Goal: Entertainment & Leisure: Browse casually

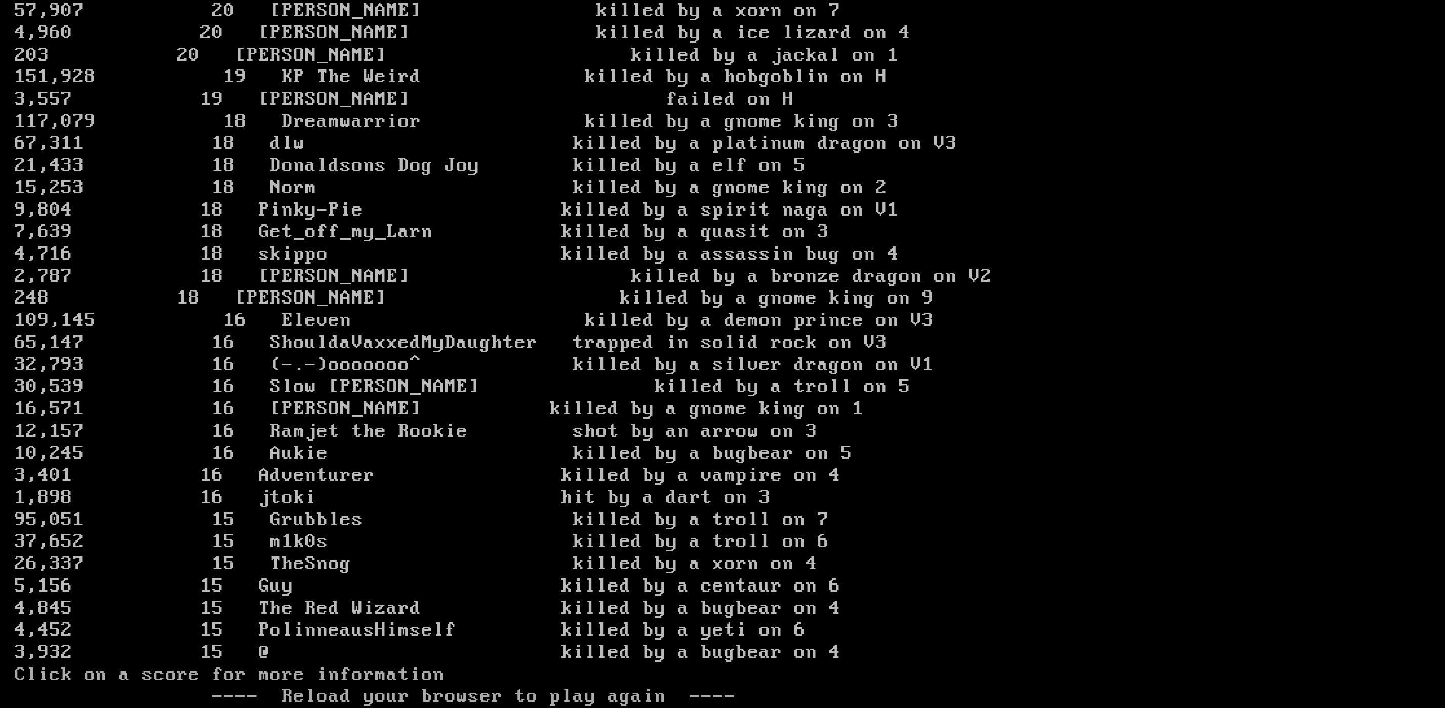
scroll to position [2797, 0]
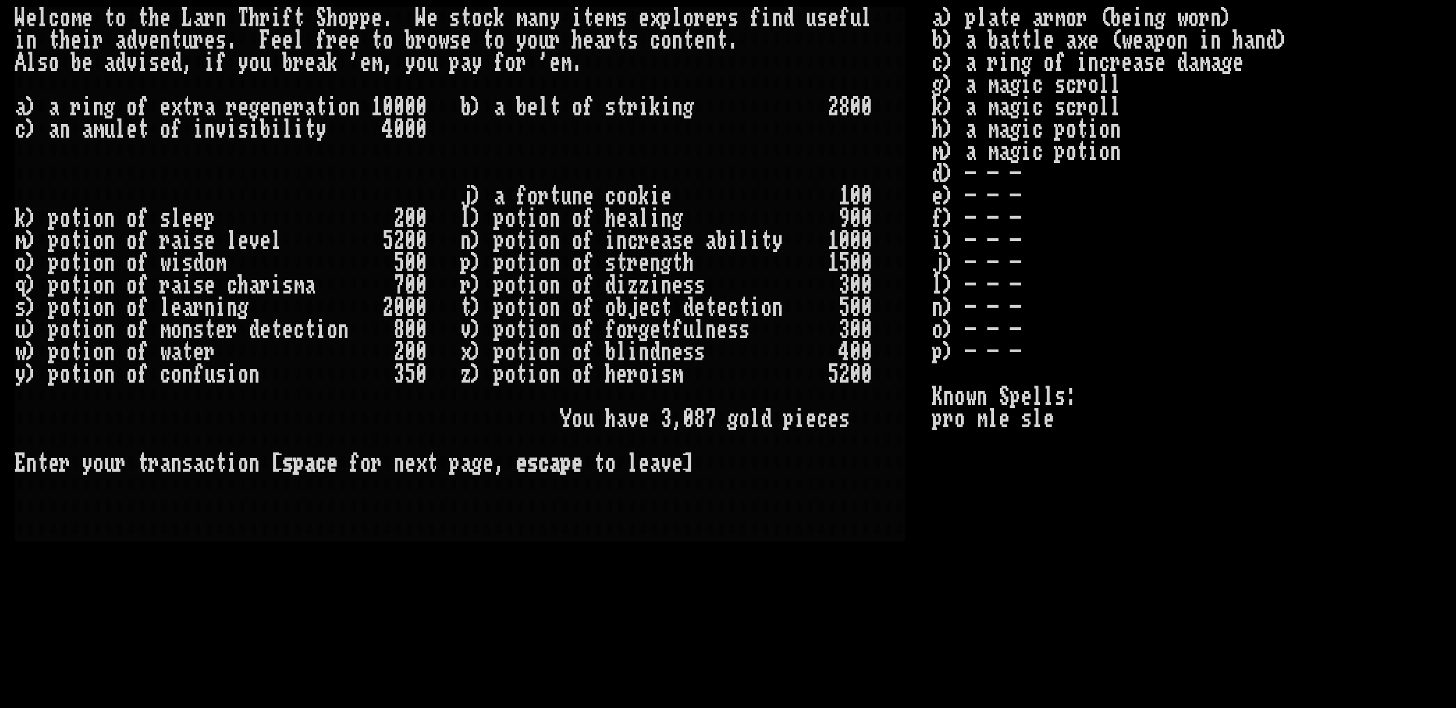
click at [549, 106] on div "t" at bounding box center [554, 107] width 11 height 22
